Goal: Use online tool/utility: Use online tool/utility

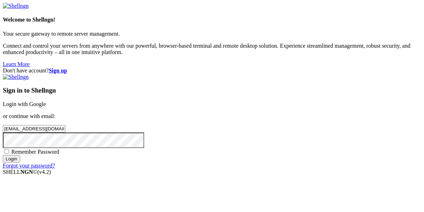
type input "[EMAIL_ADDRESS][DOMAIN_NAME]"
click at [3, 155] on input "Login" at bounding box center [11, 158] width 17 height 7
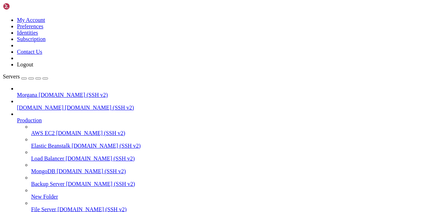
click at [51, 92] on span "[DOMAIN_NAME] (SSH v2)" at bounding box center [73, 95] width 69 height 6
drag, startPoint x: 199, startPoint y: 573, endPoint x: 17, endPoint y: 496, distance: 197.9
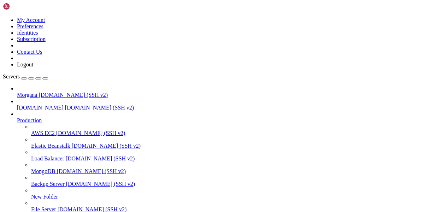
drag, startPoint x: 201, startPoint y: 576, endPoint x: 182, endPoint y: 570, distance: 19.7
drag, startPoint x: 196, startPoint y: 571, endPoint x: 6, endPoint y: 495, distance: 204.6
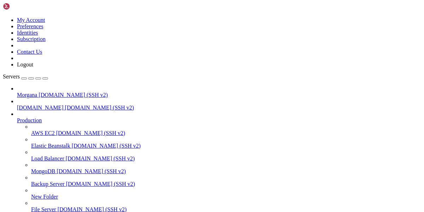
drag, startPoint x: 218, startPoint y: 578, endPoint x: 8, endPoint y: 494, distance: 226.4
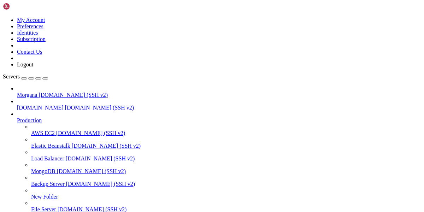
scroll to position [312, 0]
drag, startPoint x: 218, startPoint y: 573, endPoint x: 35, endPoint y: 490, distance: 201.3
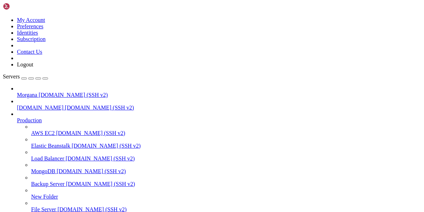
drag, startPoint x: 184, startPoint y: 582, endPoint x: 7, endPoint y: 501, distance: 194.6
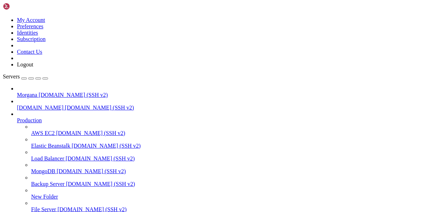
scroll to position [705, 0]
drag, startPoint x: 306, startPoint y: 571, endPoint x: 265, endPoint y: 574, distance: 41.5
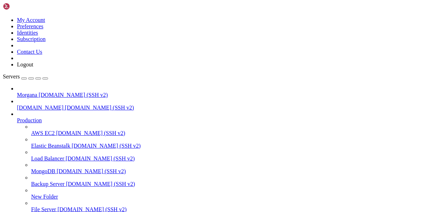
drag, startPoint x: 208, startPoint y: 578, endPoint x: 52, endPoint y: 531, distance: 162.8
drag, startPoint x: 106, startPoint y: 580, endPoint x: 7, endPoint y: 559, distance: 100.7
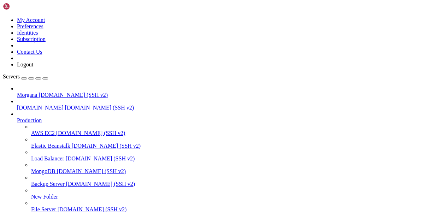
drag, startPoint x: 187, startPoint y: 579, endPoint x: 5, endPoint y: 487, distance: 203.5
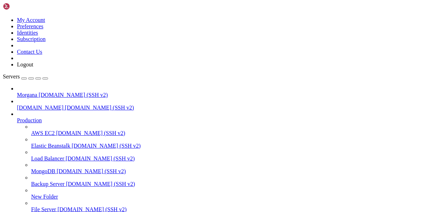
drag, startPoint x: 185, startPoint y: 579, endPoint x: 5, endPoint y: 483, distance: 203.7
drag, startPoint x: 190, startPoint y: 579, endPoint x: 6, endPoint y: 482, distance: 207.2
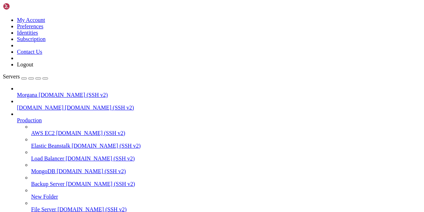
drag, startPoint x: 185, startPoint y: 574, endPoint x: 6, endPoint y: 484, distance: 199.9
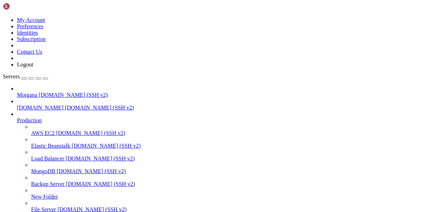
scroll to position [1500, 0]
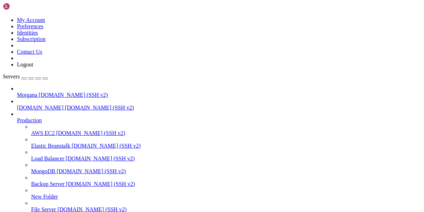
scroll to position [1682, 0]
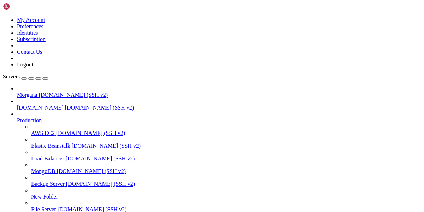
scroll to position [1817, 0]
